Goal: Information Seeking & Learning: Learn about a topic

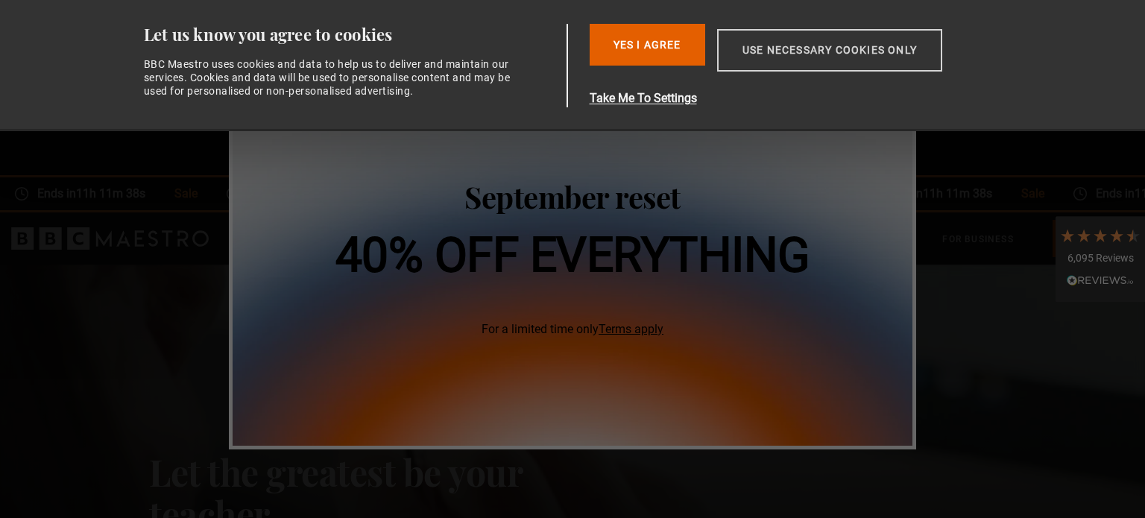
click at [782, 65] on button "Use necessary cookies only" at bounding box center [829, 50] width 225 height 43
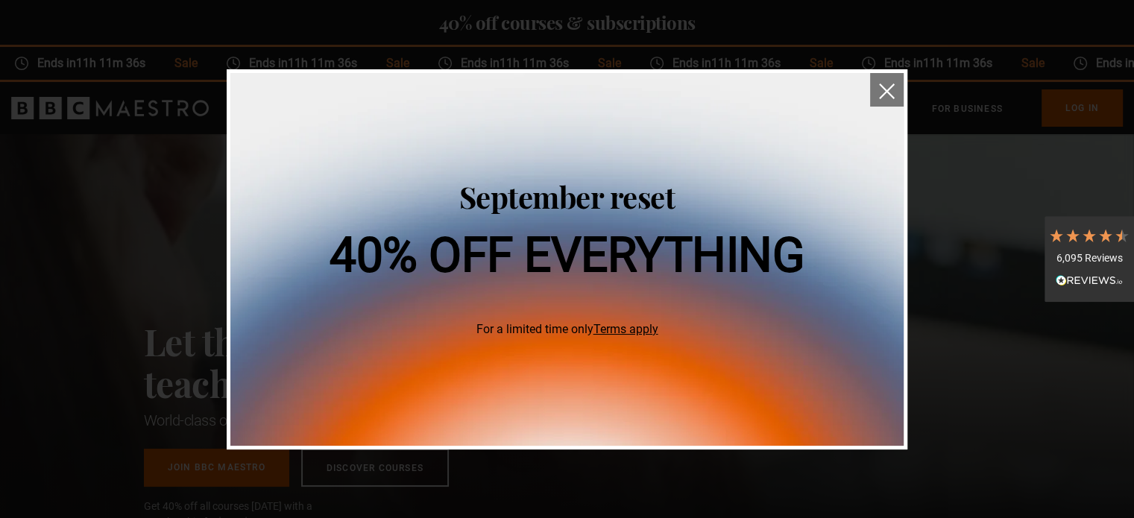
click at [899, 90] on button "close" at bounding box center [887, 90] width 34 height 34
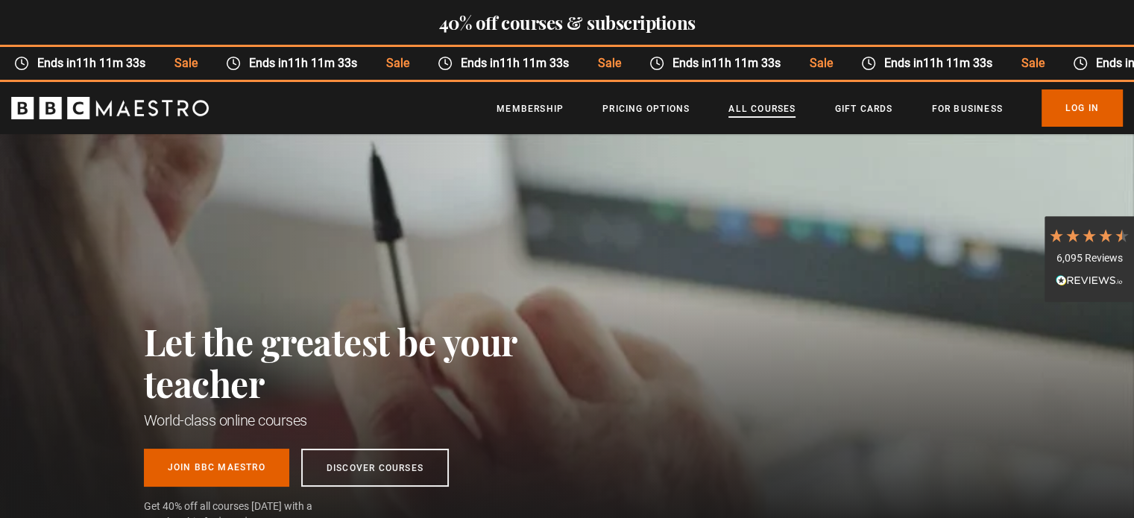
click at [759, 110] on link "All Courses" at bounding box center [762, 108] width 67 height 15
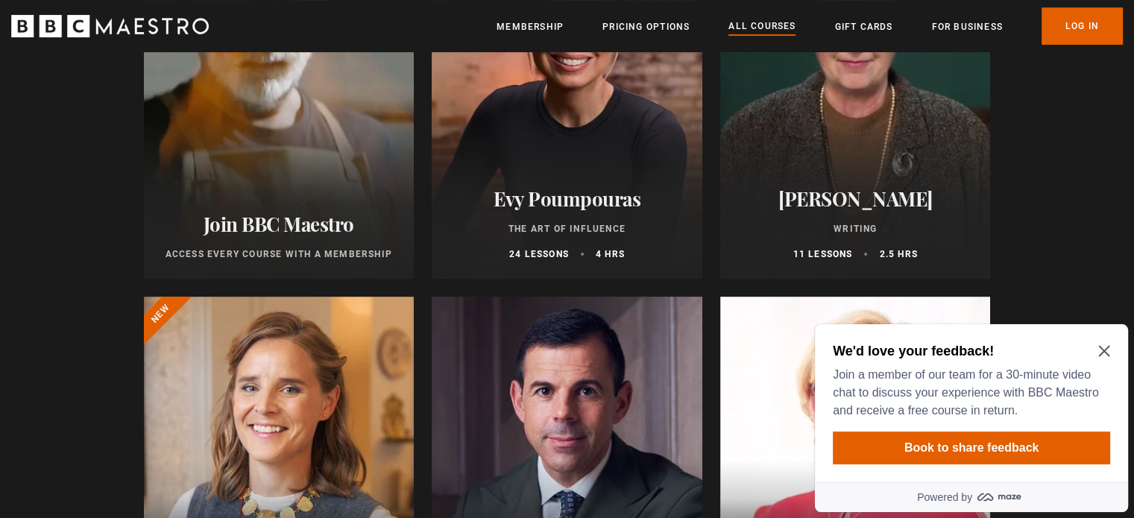
scroll to position [597, 0]
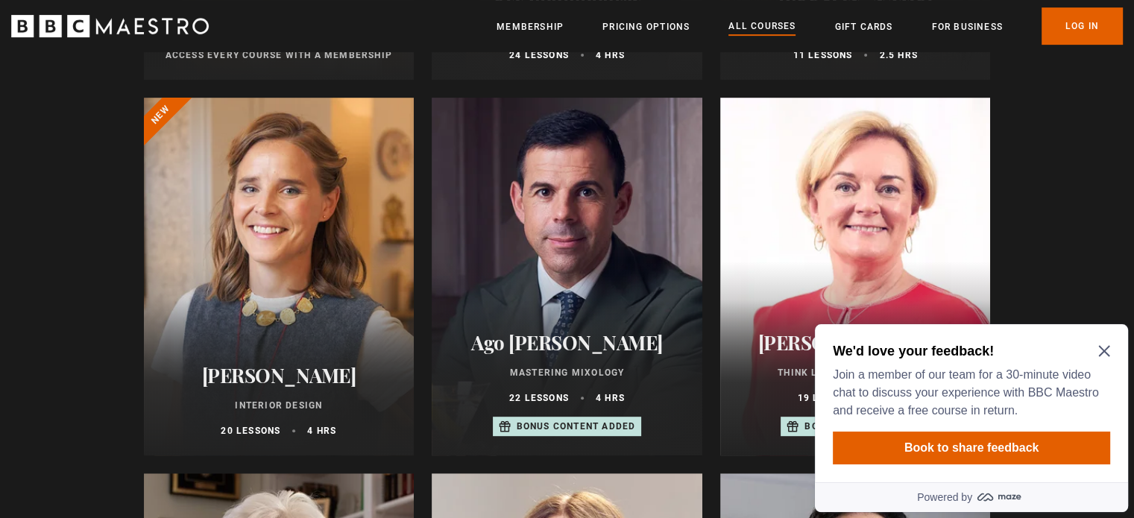
click at [1106, 348] on icon "Close Maze Prompt" at bounding box center [1104, 351] width 11 height 11
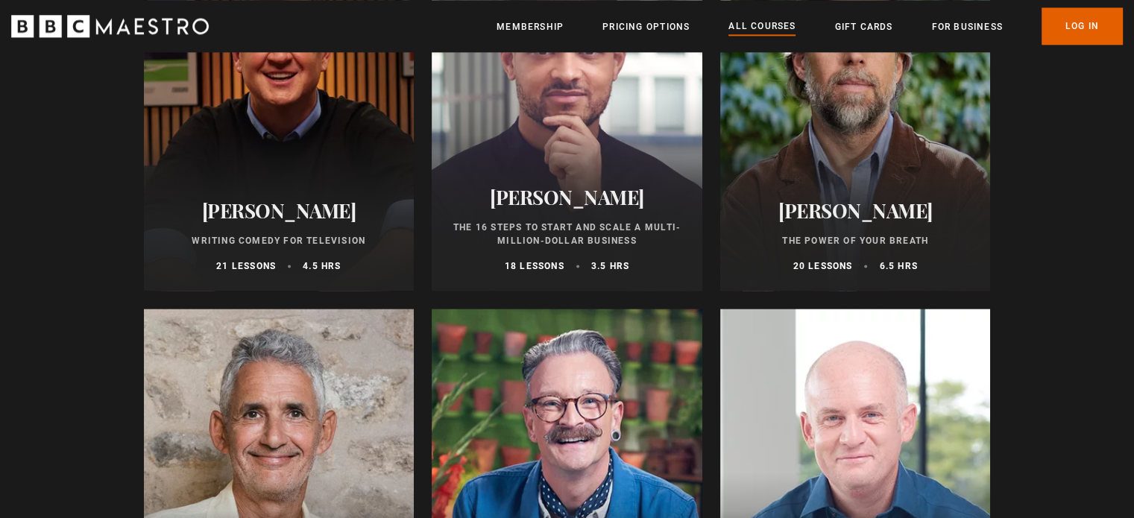
scroll to position [2088, 0]
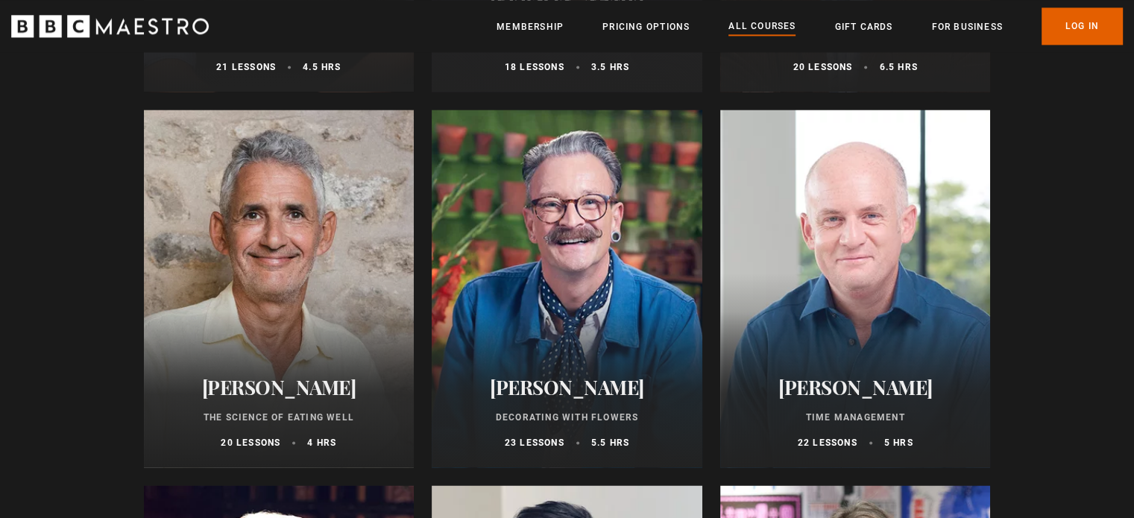
click at [606, 302] on div at bounding box center [567, 289] width 271 height 358
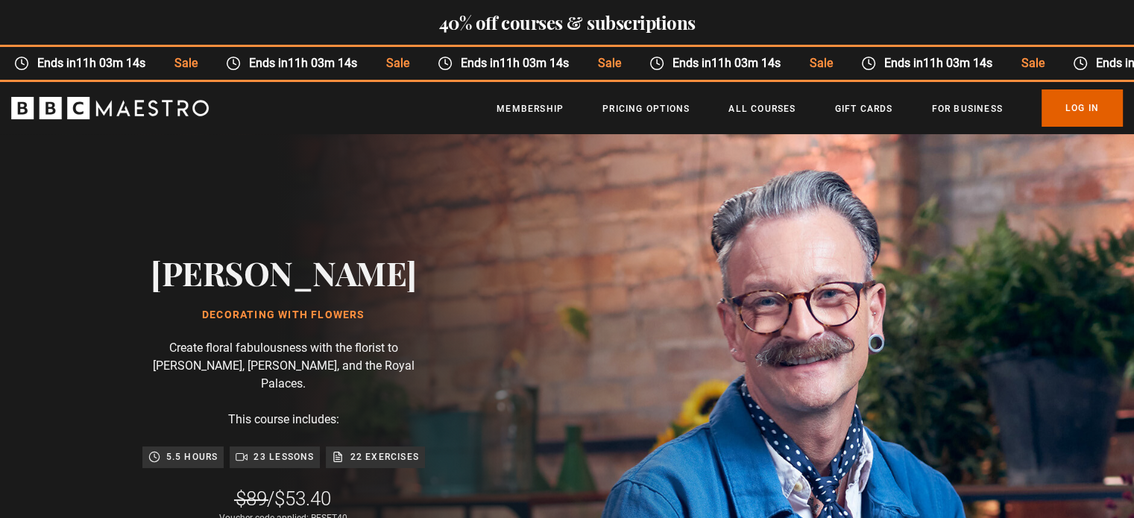
scroll to position [0, 782]
